Goal: Task Accomplishment & Management: Use online tool/utility

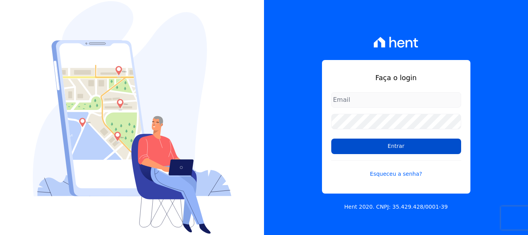
type input "[EMAIL_ADDRESS][DOMAIN_NAME]"
click at [409, 150] on input "Entrar" at bounding box center [396, 145] width 130 height 15
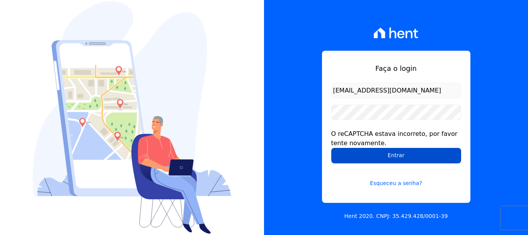
click at [381, 158] on input "Entrar" at bounding box center [396, 155] width 130 height 15
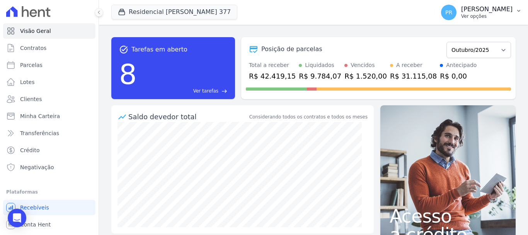
click at [478, 16] on p "Ver opções" at bounding box center [486, 16] width 51 height 6
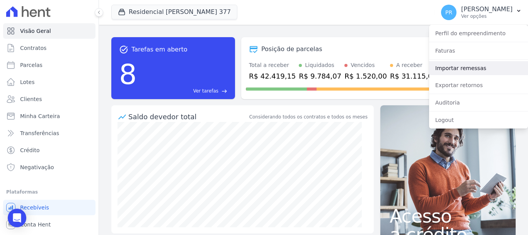
click at [457, 68] on link "Importar remessas" at bounding box center [478, 68] width 99 height 14
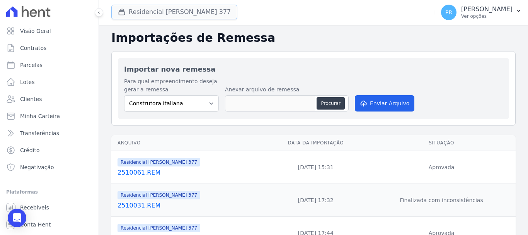
click at [192, 13] on button "Residencial Maria Da Glória 377" at bounding box center [174, 12] width 126 height 15
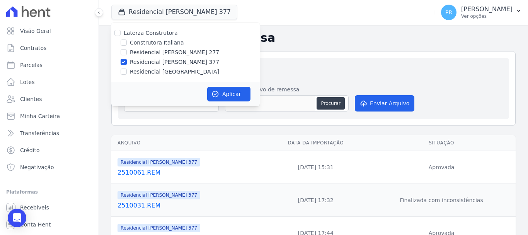
click at [146, 34] on label "Laterza Construtora" at bounding box center [151, 33] width 54 height 6
click at [121, 34] on input "Laterza Construtora" at bounding box center [117, 33] width 6 height 6
checkbox input "true"
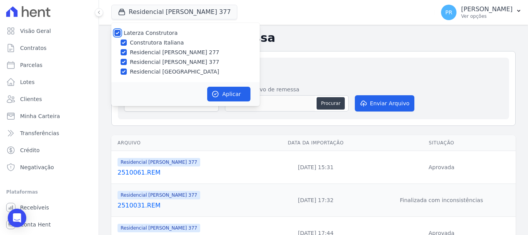
checkbox input "true"
click at [153, 34] on label "Laterza Construtora" at bounding box center [151, 33] width 54 height 6
click at [121, 34] on input "Laterza Construtora" at bounding box center [117, 33] width 6 height 6
checkbox input "false"
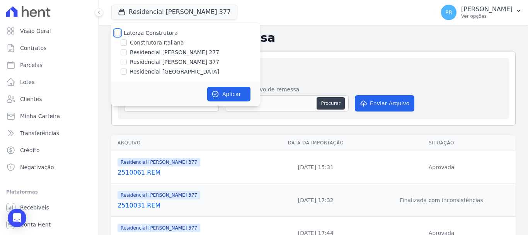
checkbox input "false"
click at [172, 53] on label "Residencial Maria da Glória 277" at bounding box center [174, 52] width 89 height 8
click at [127, 53] on input "Residencial [PERSON_NAME] 277" at bounding box center [124, 52] width 6 height 6
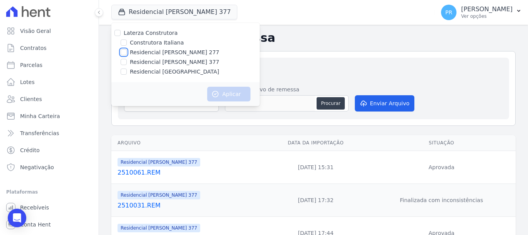
checkbox input "true"
click at [237, 90] on button "Aplicar" at bounding box center [228, 94] width 43 height 15
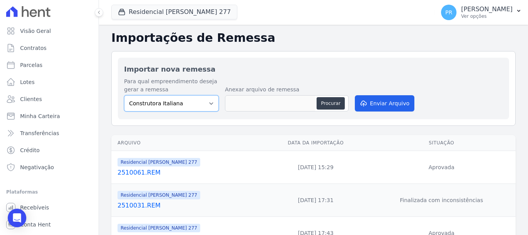
click at [197, 105] on select "Construtora Italiana Residencial Maria da Glória 277 Residencial Maria da Glóri…" at bounding box center [171, 103] width 95 height 16
select select "7d698934-b935-4dc9-aa46-576f3138731b"
click at [124, 95] on select "Construtora Italiana Residencial Maria da Glória 277 Residencial Maria da Glóri…" at bounding box center [171, 103] width 95 height 16
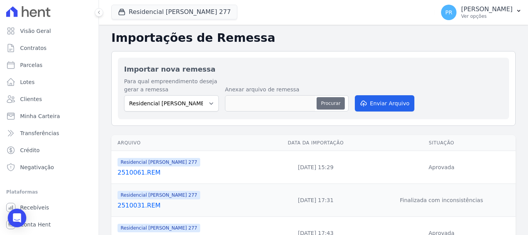
click at [321, 101] on button "Procurar" at bounding box center [330, 103] width 28 height 12
type input "2510071.REM"
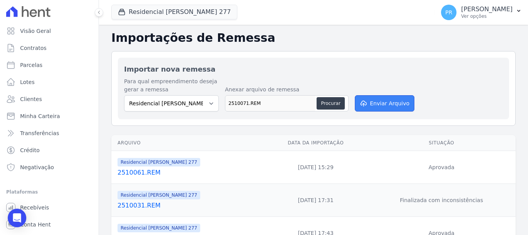
click at [396, 109] on button "Enviar Arquivo" at bounding box center [385, 103] width 60 height 16
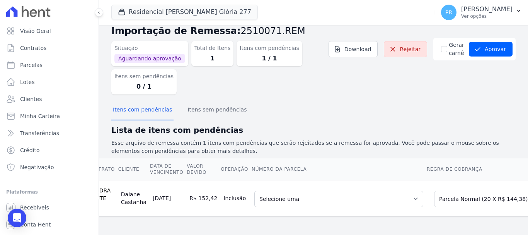
scroll to position [0, 80]
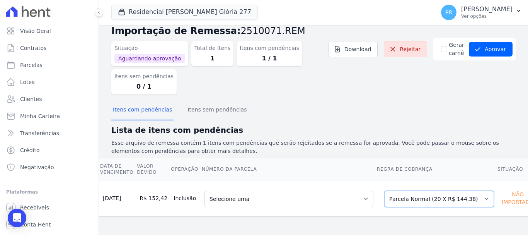
click at [422, 190] on select "Selecione uma Nova Parcela Avulsa Parcela Avulsa Existente Parcela Normal (20 X…" at bounding box center [439, 198] width 110 height 16
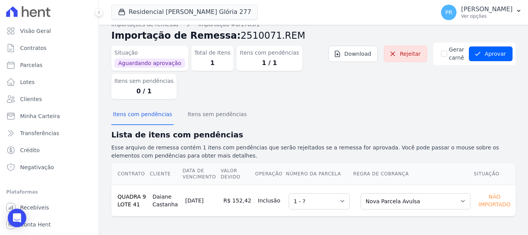
scroll to position [11, 0]
click at [479, 55] on button "Aprovar" at bounding box center [491, 53] width 44 height 15
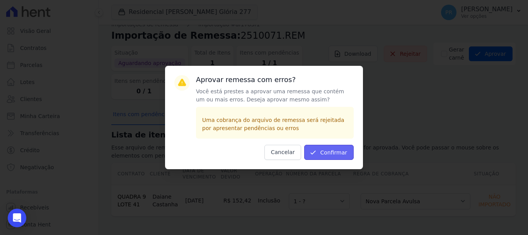
click at [332, 150] on button "Confirmar" at bounding box center [328, 152] width 49 height 15
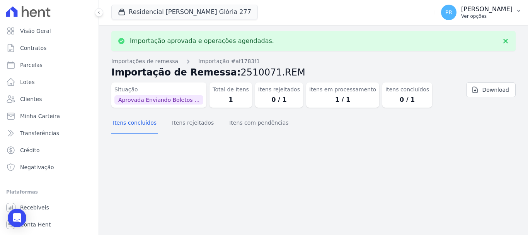
click at [480, 11] on p "[PERSON_NAME]" at bounding box center [486, 9] width 51 height 8
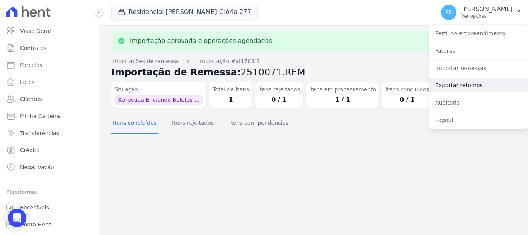
click at [454, 83] on link "Exportar retornos" at bounding box center [478, 85] width 99 height 14
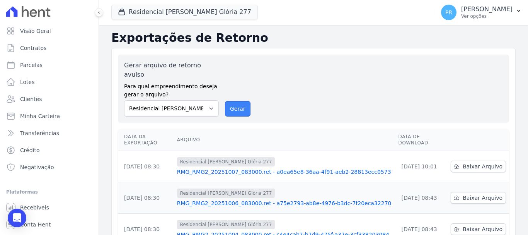
click at [233, 101] on button "Gerar" at bounding box center [238, 108] width 26 height 15
click at [237, 101] on button "Gerar" at bounding box center [238, 108] width 26 height 15
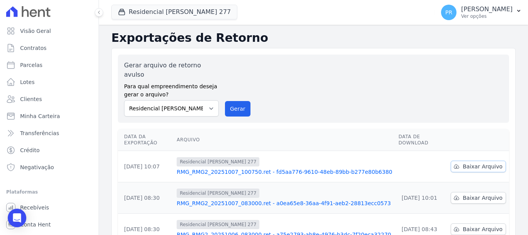
click at [462, 162] on span "Baixar Arquivo" at bounding box center [482, 166] width 40 height 8
